Goal: Use online tool/utility: Utilize a website feature to perform a specific function

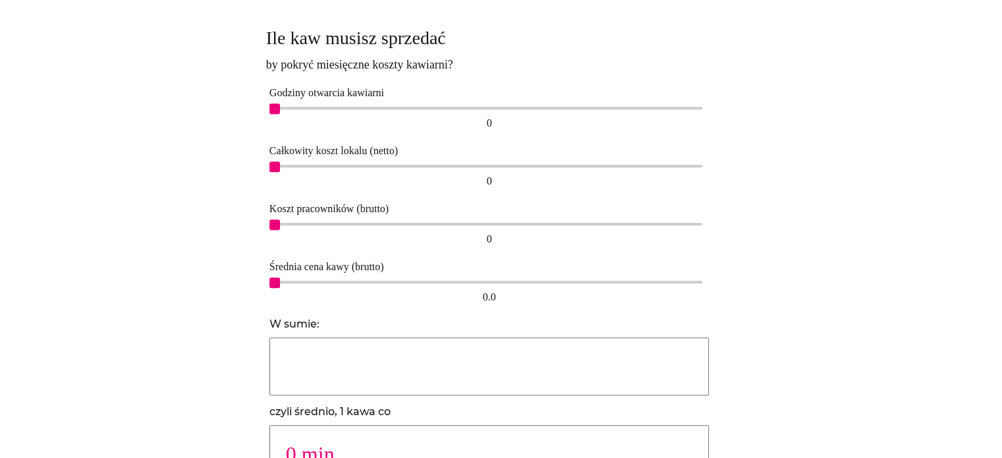
scroll to position [824, 0]
drag, startPoint x: 273, startPoint y: 110, endPoint x: 511, endPoint y: 104, distance: 237.9
click at [511, 104] on span "13" at bounding box center [506, 109] width 11 height 11
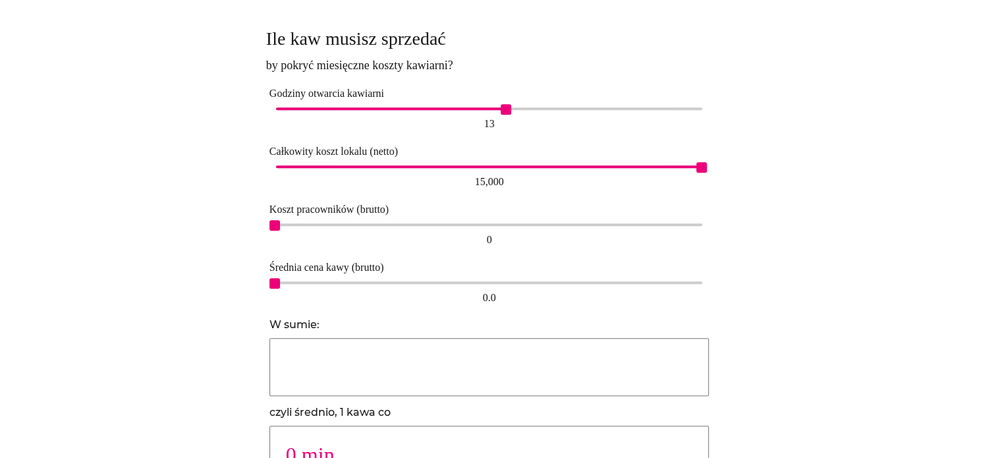
drag, startPoint x: 277, startPoint y: 168, endPoint x: 733, endPoint y: 152, distance: 456.1
click at [733, 152] on div "Ile kaw musisz sprzedać by pokryć miesięczne koszty kawiarni? Godziny otwarcia …" at bounding box center [501, 260] width 470 height 480
drag, startPoint x: 277, startPoint y: 227, endPoint x: 808, endPoint y: 213, distance: 531.8
click at [808, 213] on div "Ile kaw musisz sprzedać by pokryć miesięczne koszty kawiarni? Godziny otwarcia …" at bounding box center [501, 260] width 725 height 493
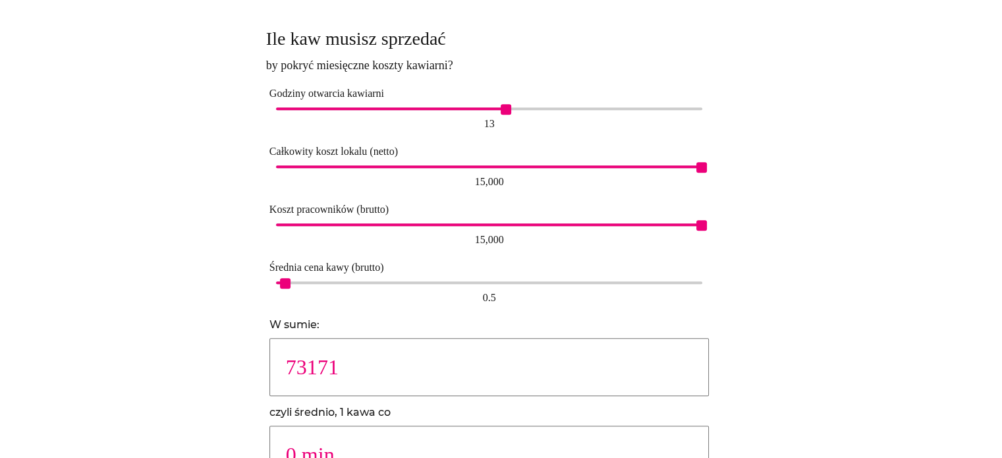
type input "37037"
type input "1 min."
type input "14778"
type input "2 min."
type input "9231"
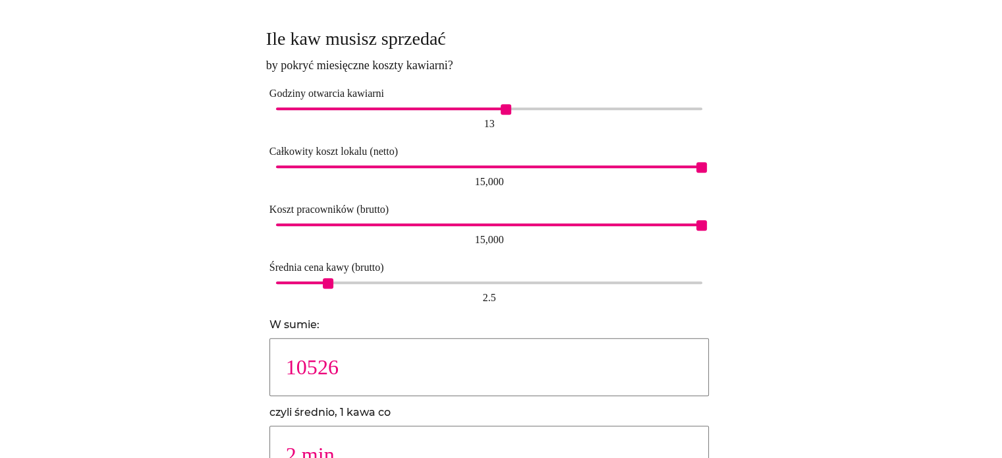
type input "3 min."
type input "5682"
type input "4 min."
type input "4918"
type input "5 min."
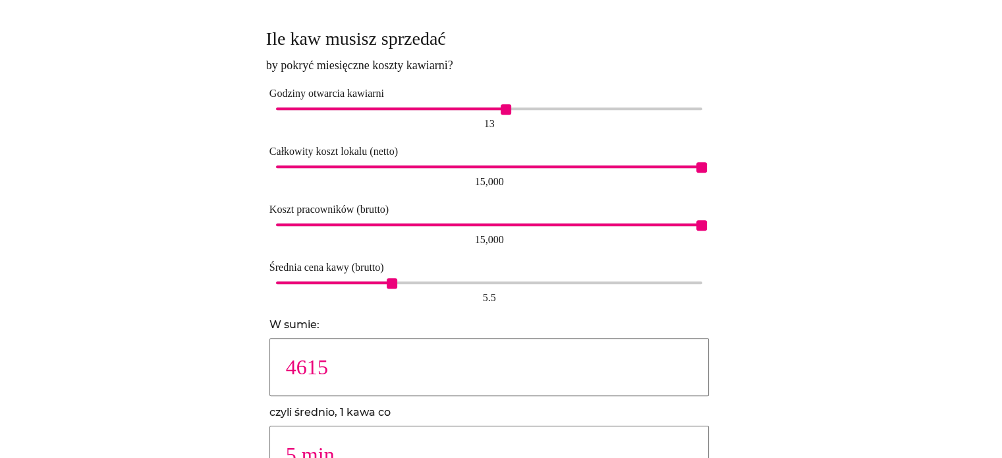
type input "3886"
type input "6 min."
type input "3513"
type input "7 min."
type input "3074"
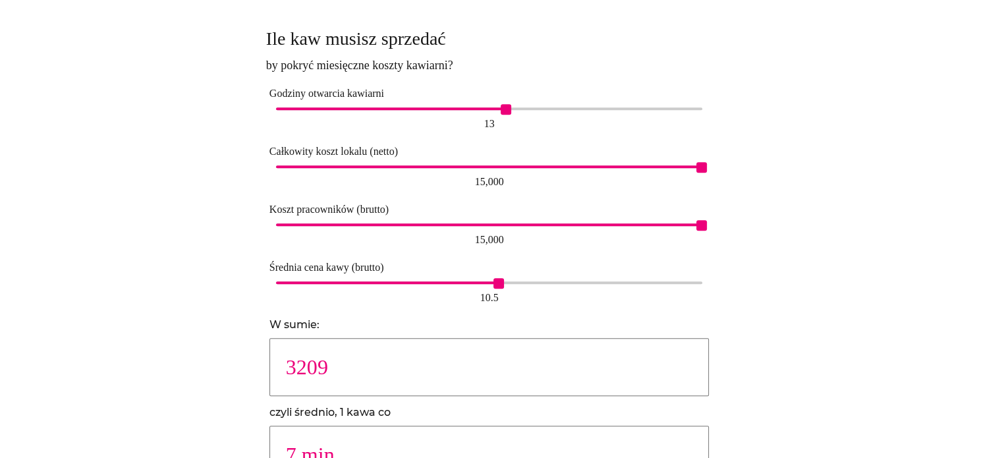
type input "8 min."
type input "2732"
type input "9 min."
type input "2459"
type input "10 min."
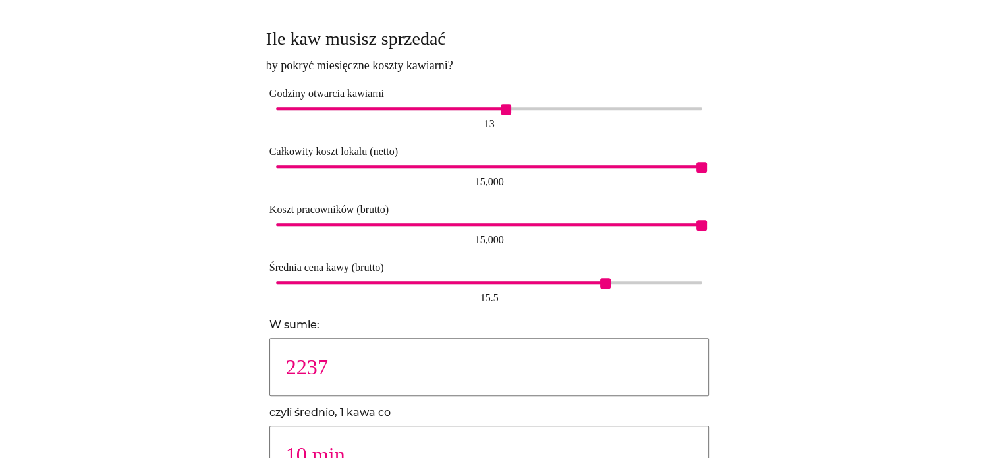
type input "2108"
type input "11 min."
type input "1995"
type input "12 min."
type input "1845"
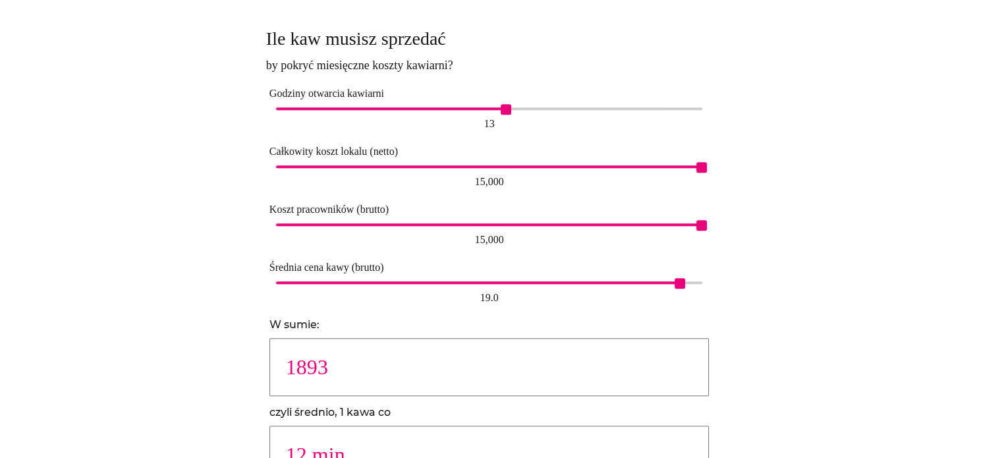
type input "13 min."
drag, startPoint x: 270, startPoint y: 285, endPoint x: 800, endPoint y: 296, distance: 530.4
click at [800, 296] on div "Ile kaw musisz sprzedać by pokryć miesięczne koszty kawiarni? Godziny otwarcia …" at bounding box center [501, 260] width 725 height 493
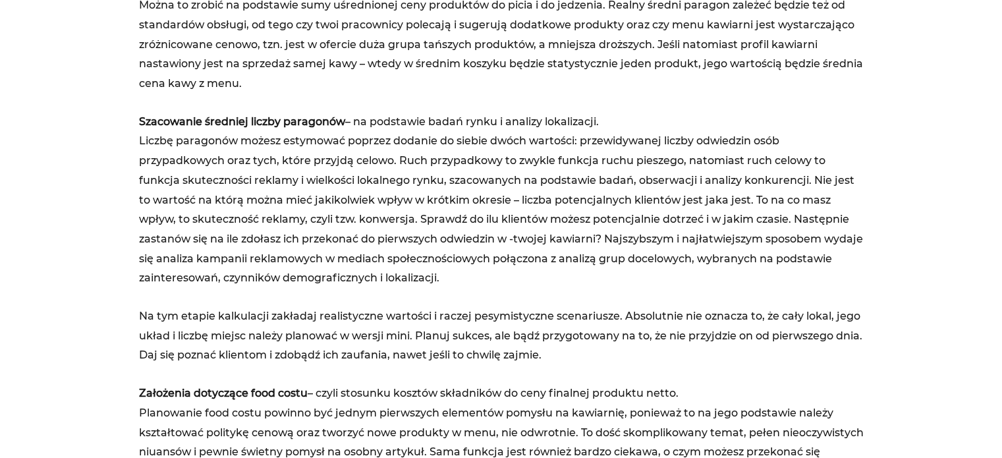
scroll to position [2803, 0]
